Goal: Find specific page/section: Find specific page/section

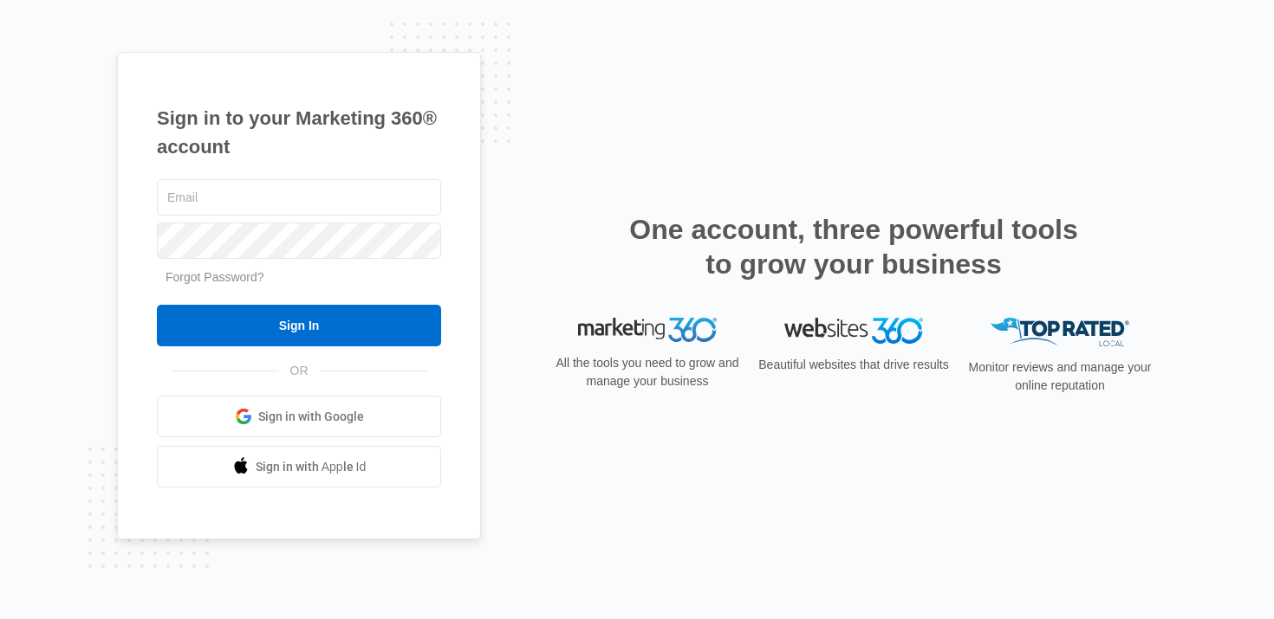
type input "[PERSON_NAME][EMAIL_ADDRESS][PERSON_NAME][DOMAIN_NAME]"
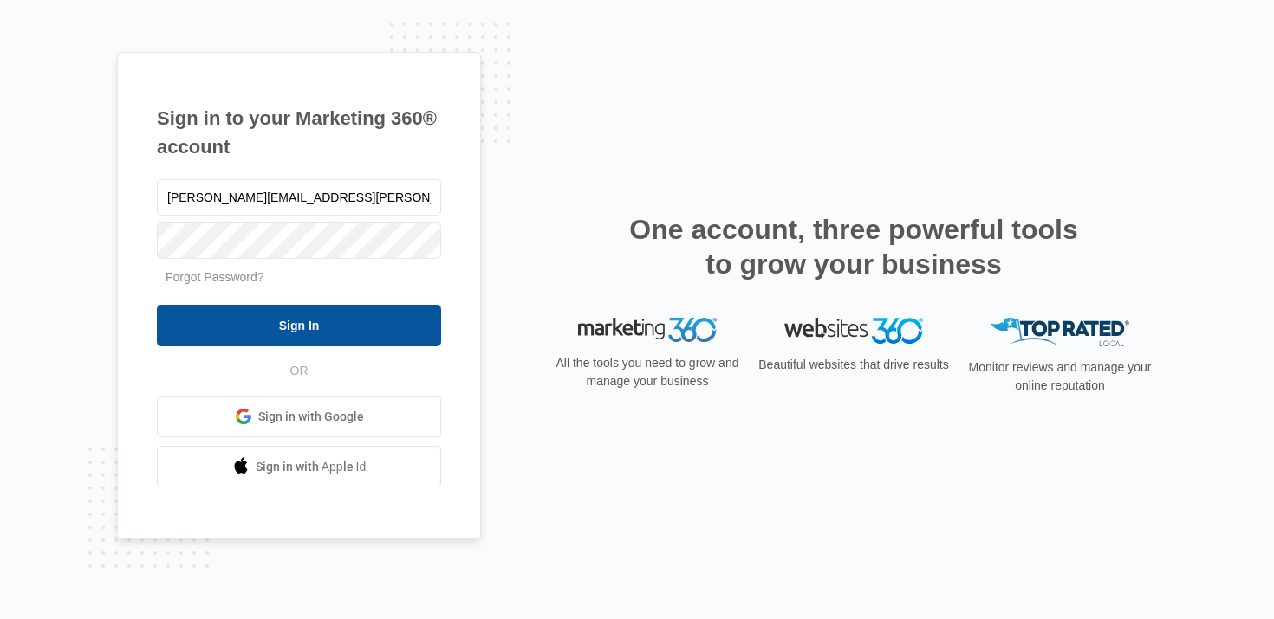
click at [282, 312] on input "Sign In" at bounding box center [299, 326] width 284 height 42
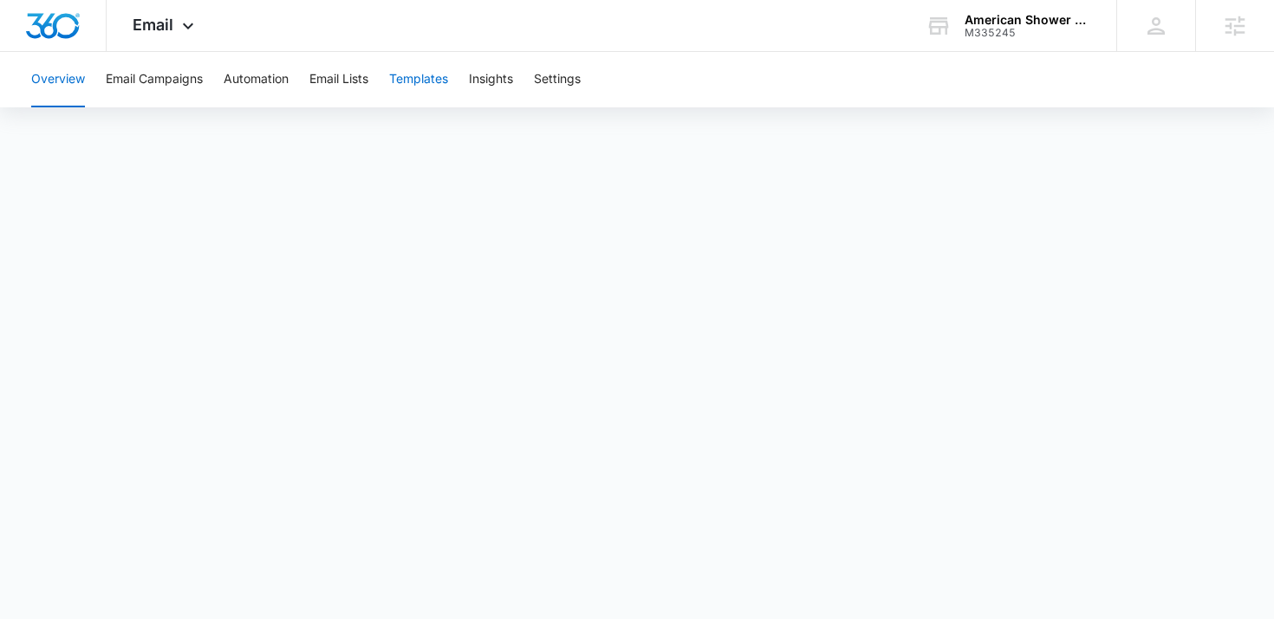
click at [423, 74] on button "Templates" at bounding box center [418, 79] width 59 height 55
click at [263, 81] on button "Automation" at bounding box center [256, 79] width 65 height 55
